Goal: Communication & Community: Answer question/provide support

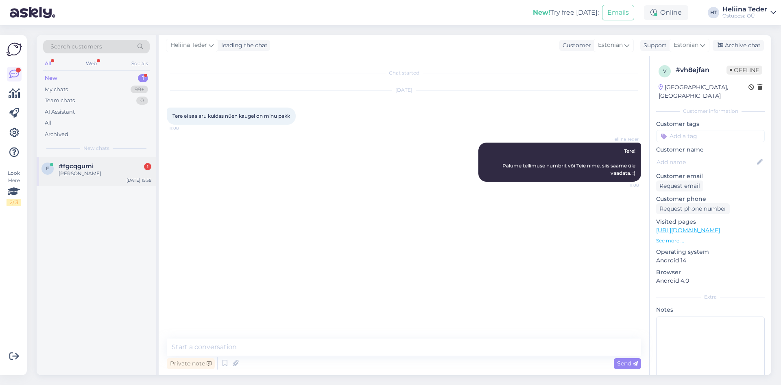
click at [77, 164] on span "#fgcqgumi" at bounding box center [76, 165] width 35 height 7
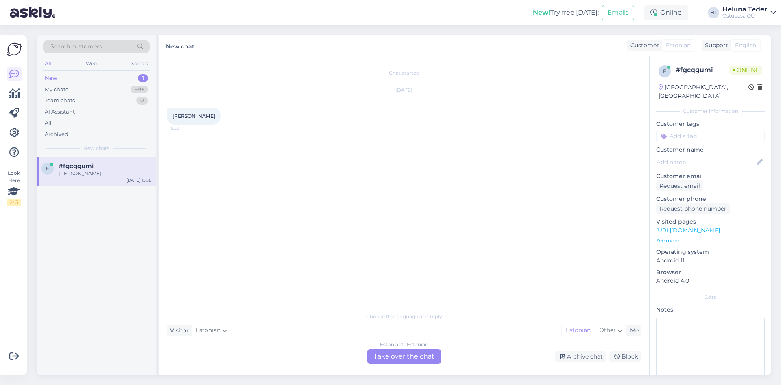
click at [407, 361] on div "Estonian to Estonian Take over the chat" at bounding box center [404, 356] width 74 height 15
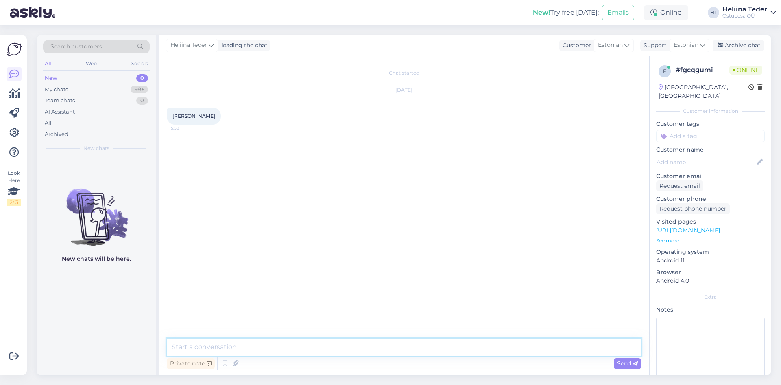
click at [300, 349] on textarea at bounding box center [404, 346] width 474 height 17
type textarea "Tere! Palume Teie nime. :)"
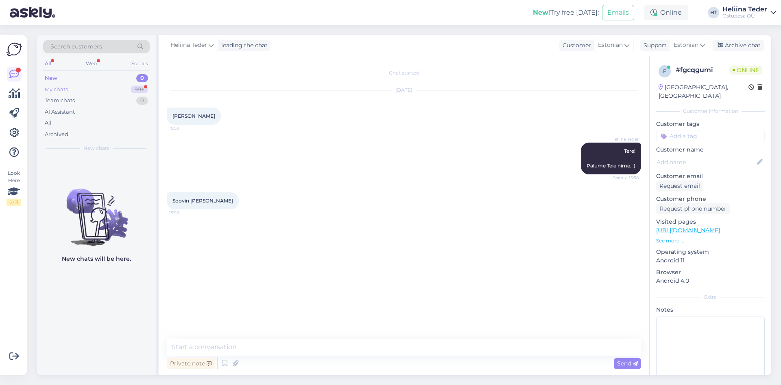
click at [77, 87] on div "My chats 99+" at bounding box center [96, 89] width 107 height 11
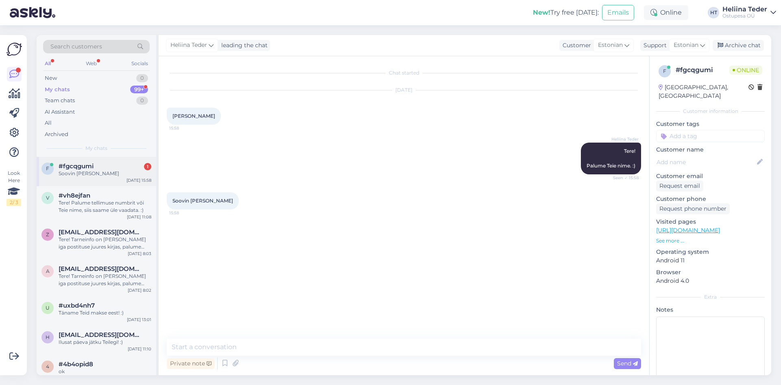
click at [85, 161] on div "f #fgcqgumi 1 Soovin maksu tasuda [DATE] 15:58" at bounding box center [97, 171] width 120 height 29
click at [214, 343] on textarea at bounding box center [404, 346] width 474 height 17
click at [194, 237] on span "Maire Sumerkina" at bounding box center [193, 235] width 41 height 6
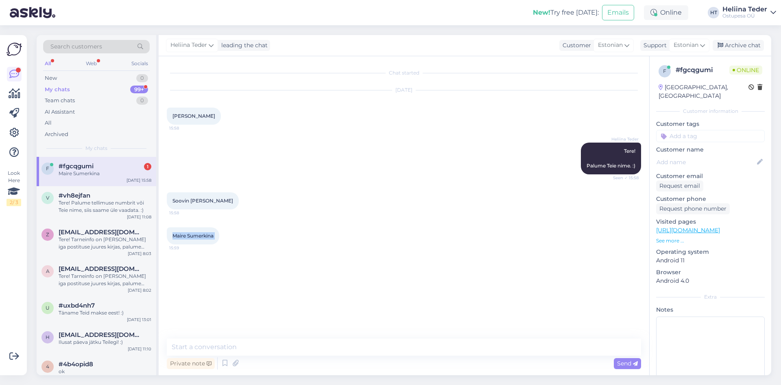
copy div "Maire Sumerkina 15:59"
click at [214, 351] on textarea at bounding box center [404, 346] width 474 height 17
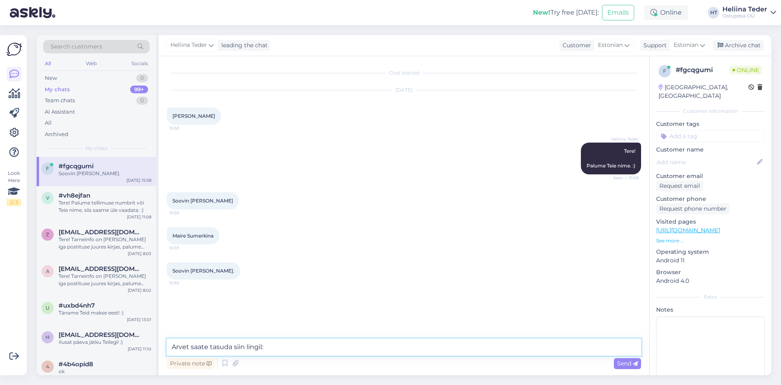
paste textarea "[URL][DOMAIN_NAME]"
type textarea "Arvet saate tasuda siin lingil: [URL][DOMAIN_NAME]"
